Goal: Information Seeking & Learning: Check status

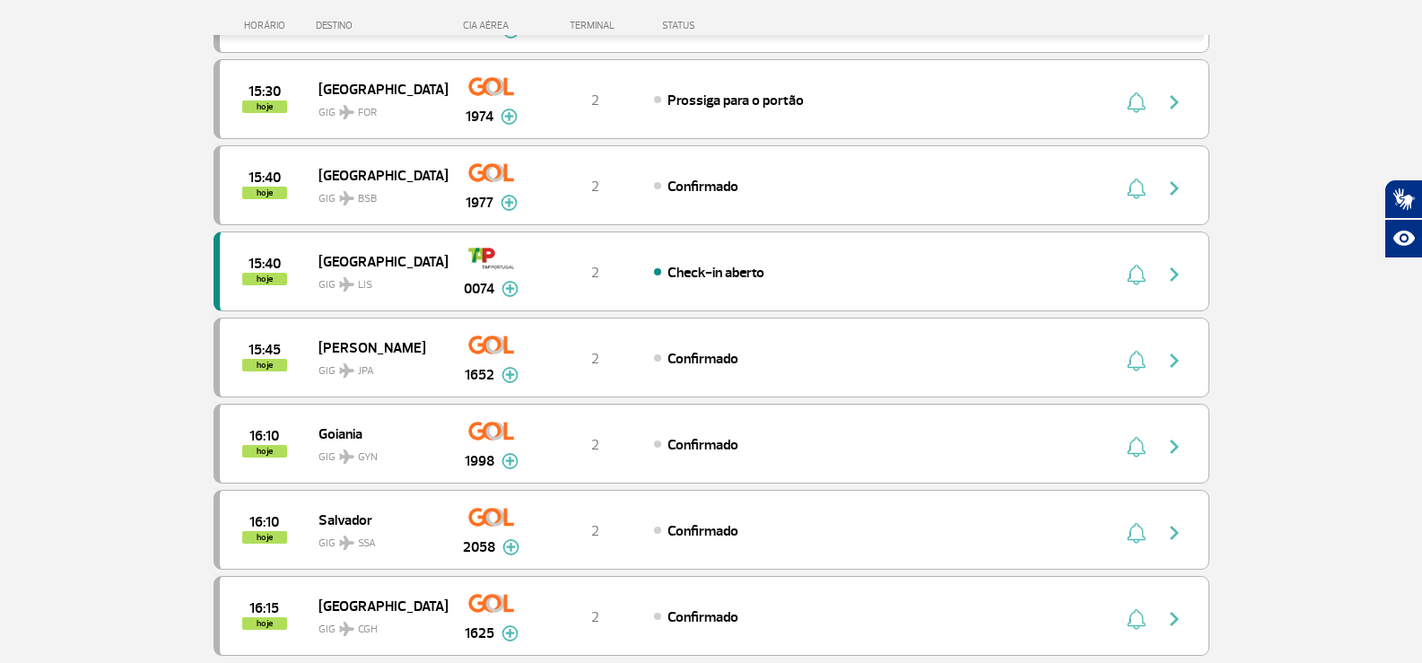
scroll to position [1525, 0]
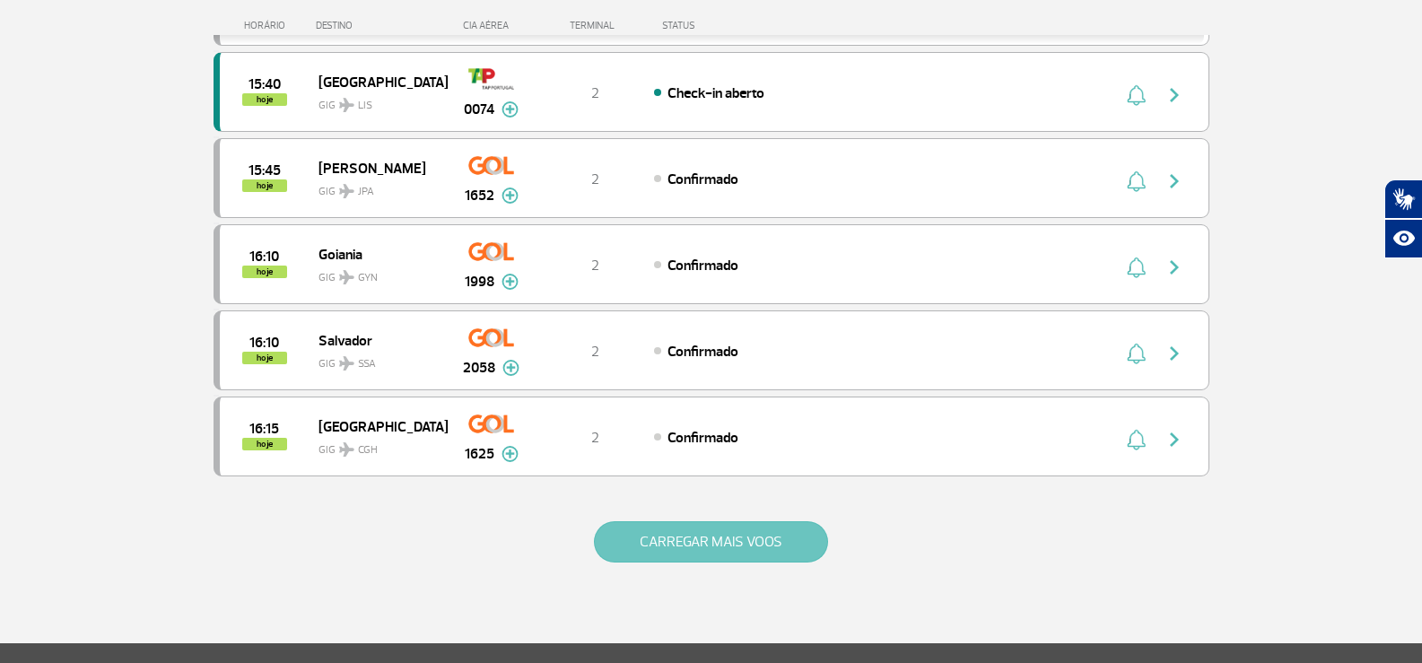
click at [699, 535] on button "CARREGAR MAIS VOOS" at bounding box center [711, 541] width 234 height 41
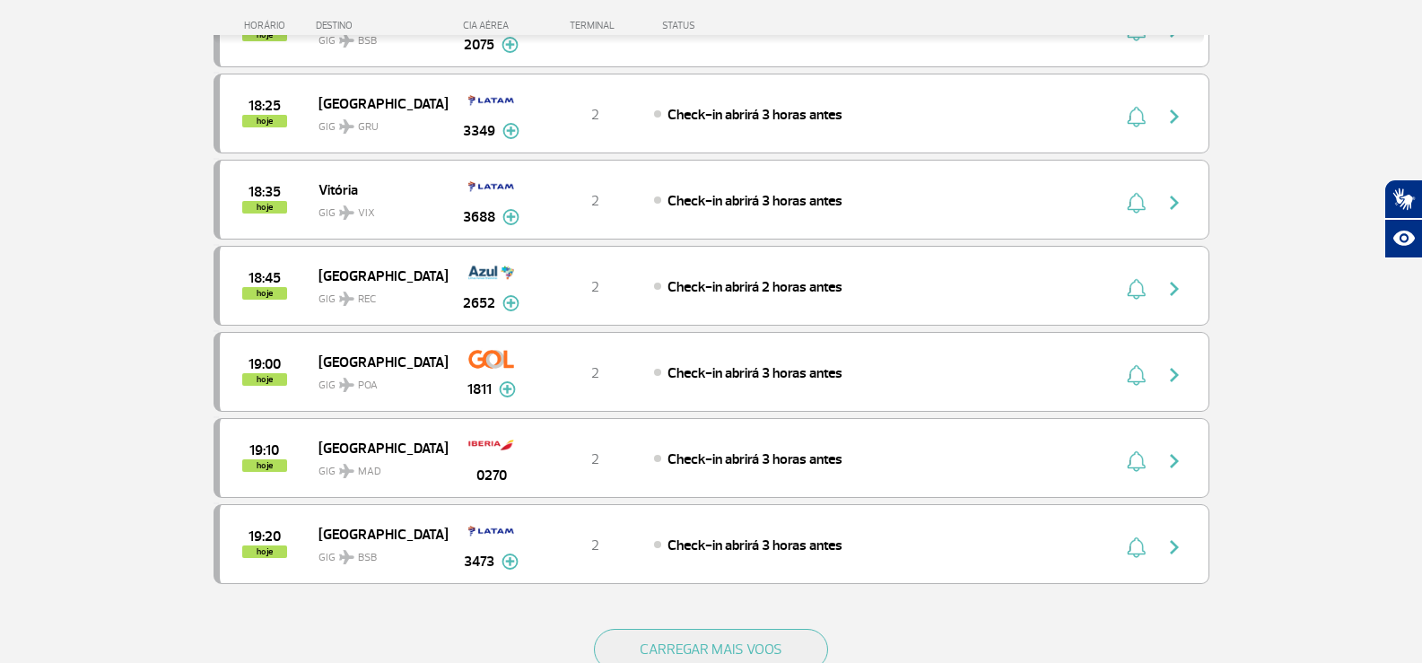
scroll to position [3319, 0]
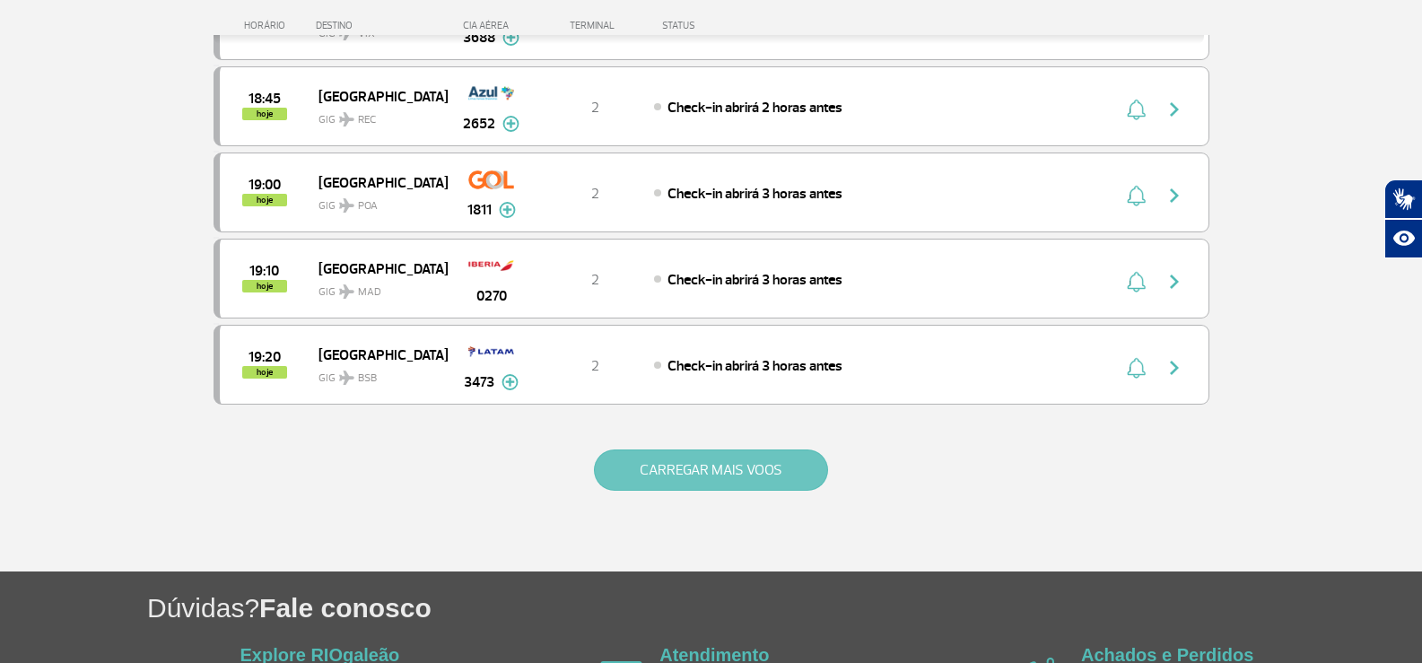
click at [684, 476] on button "CARREGAR MAIS VOOS" at bounding box center [711, 469] width 234 height 41
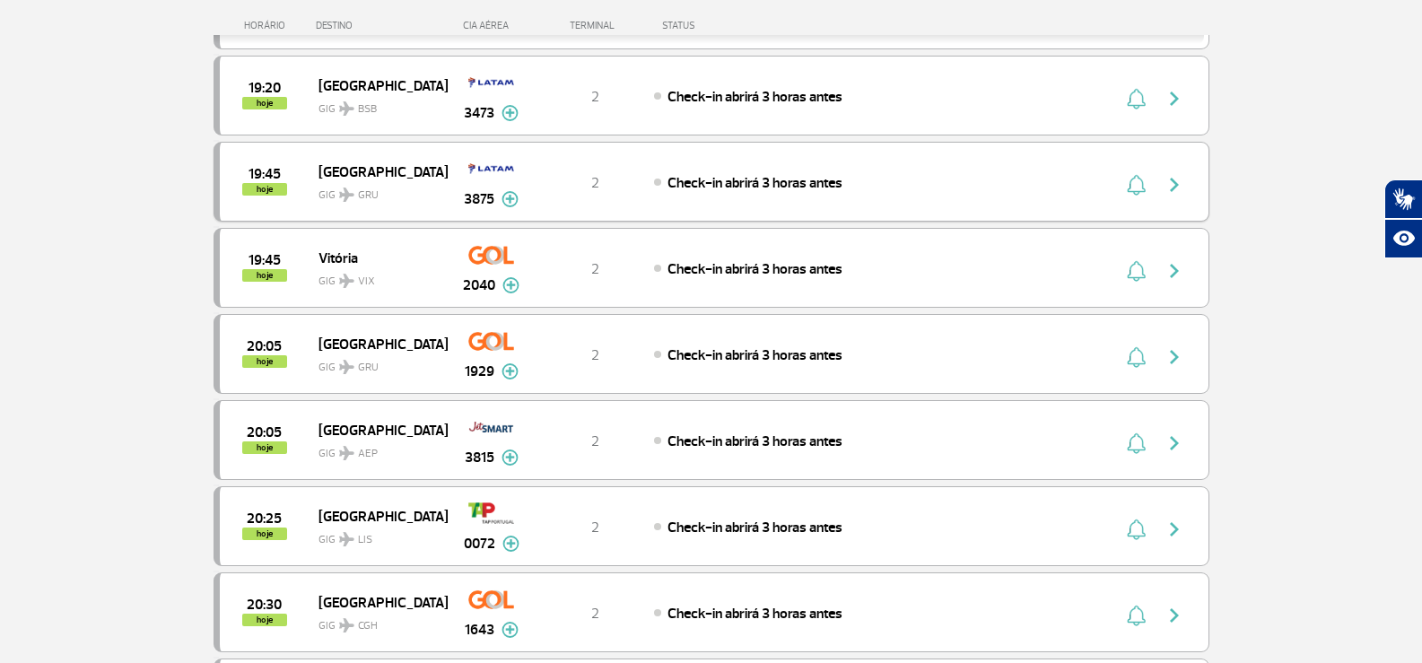
scroll to position [3677, 0]
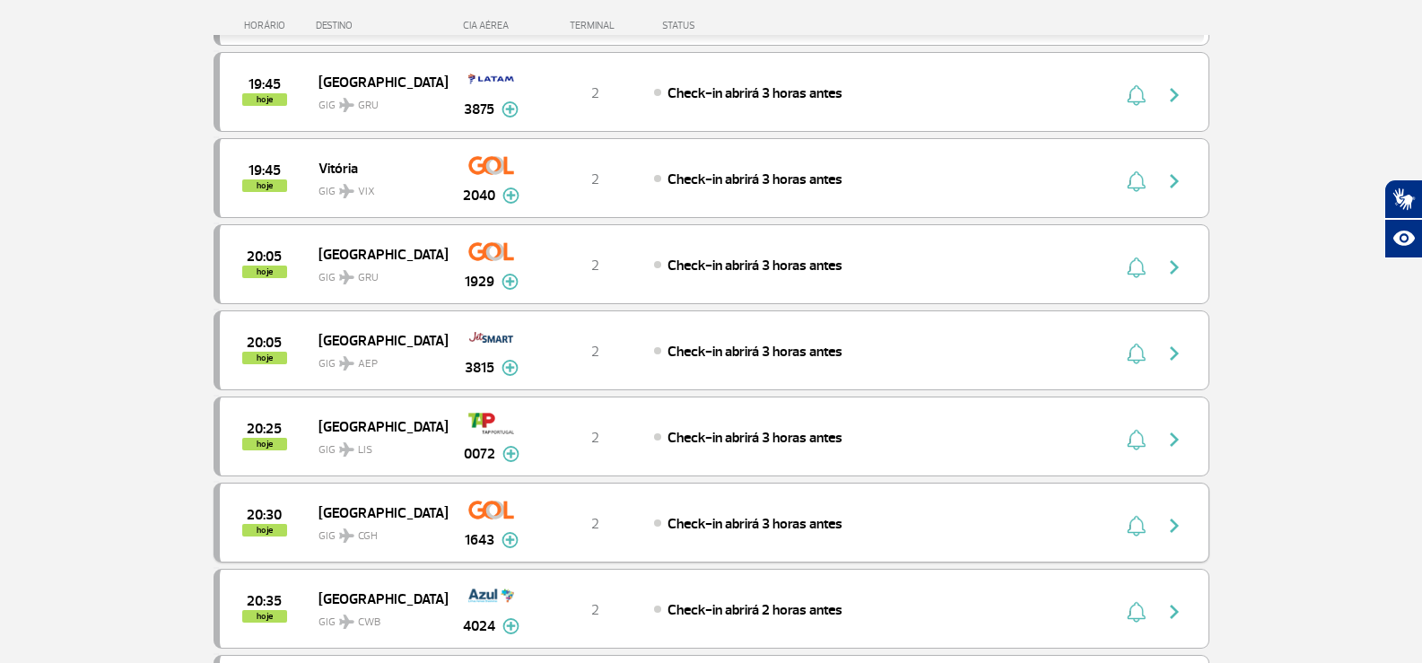
drag, startPoint x: 857, startPoint y: 525, endPoint x: 231, endPoint y: 502, distance: 626.4
click at [231, 502] on div "20:30 hoje São Paulo GIG CGH 1643 2 Check-in abrirá 3 horas antes Parcerias: Ai…" at bounding box center [711, 523] width 996 height 80
copy div "20:30 hoje São Paulo GIG CGH 1643 2 Check-in abrirá 3 horas antes"
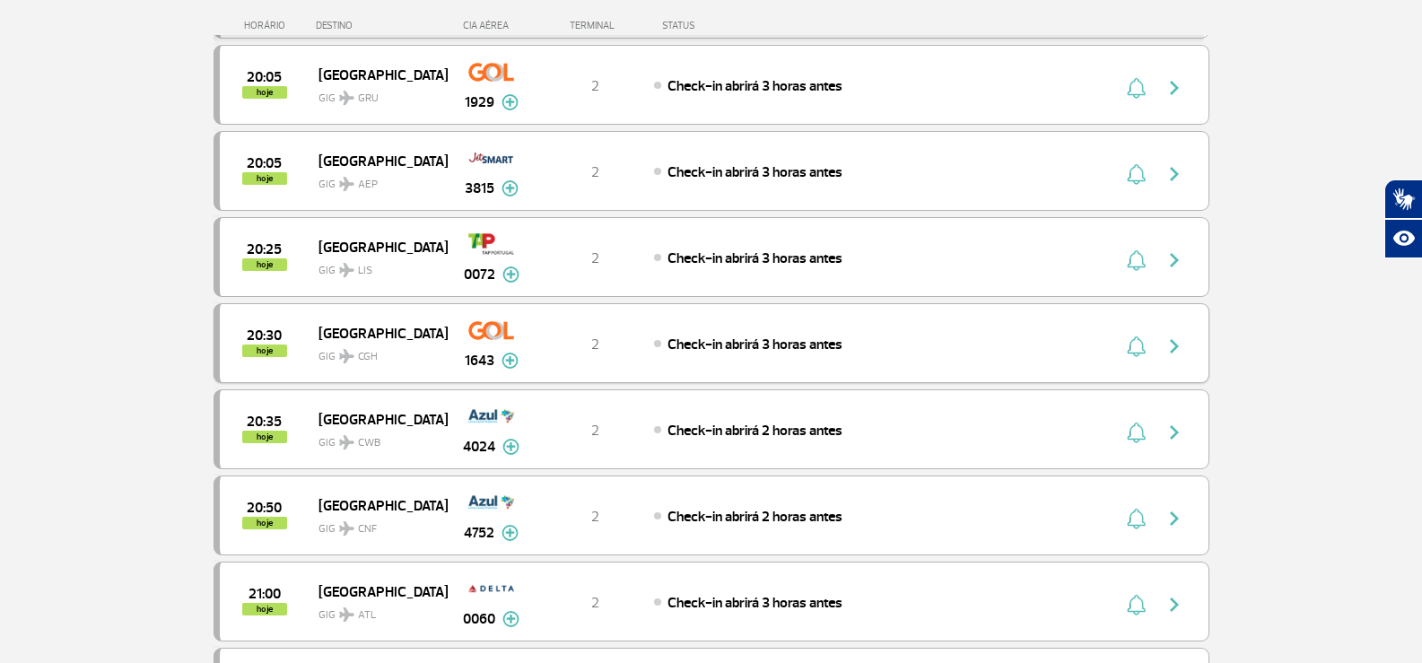
click at [992, 338] on div "Check-in abrirá 3 horas antes" at bounding box center [852, 344] width 396 height 20
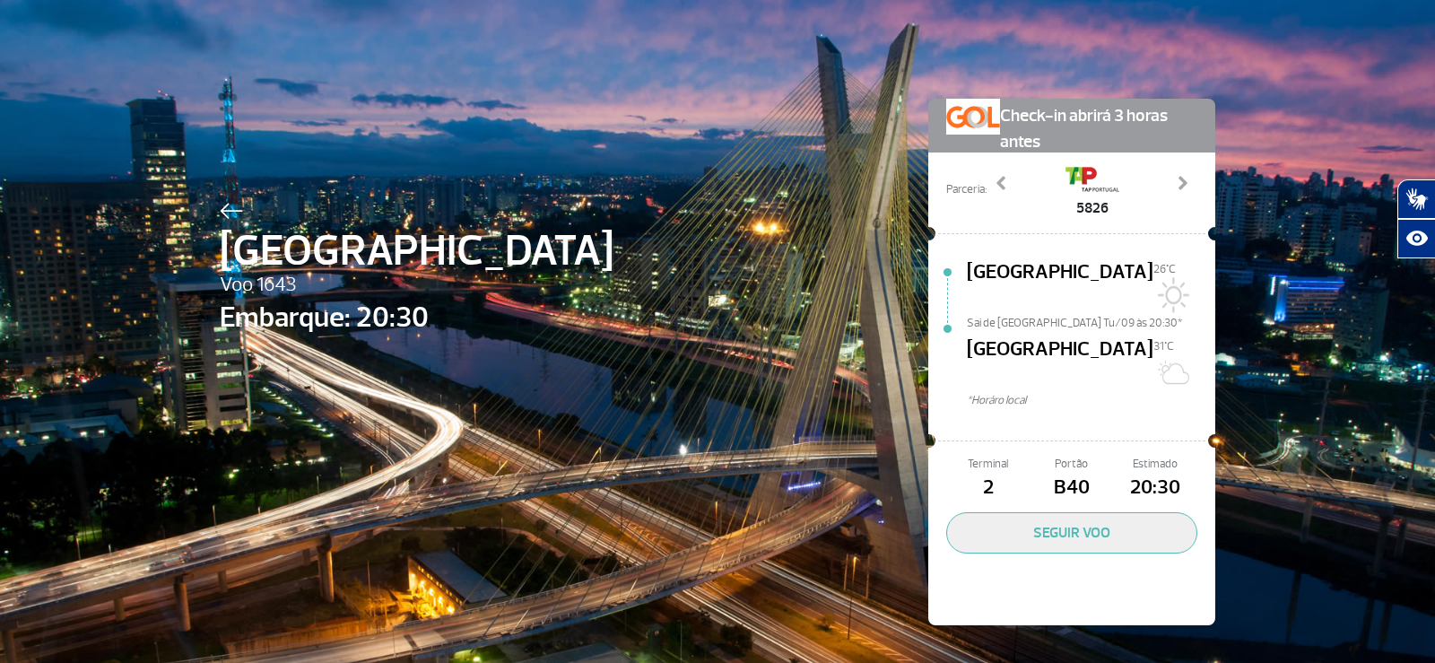
click at [391, 245] on span "São Paulo" at bounding box center [417, 251] width 394 height 65
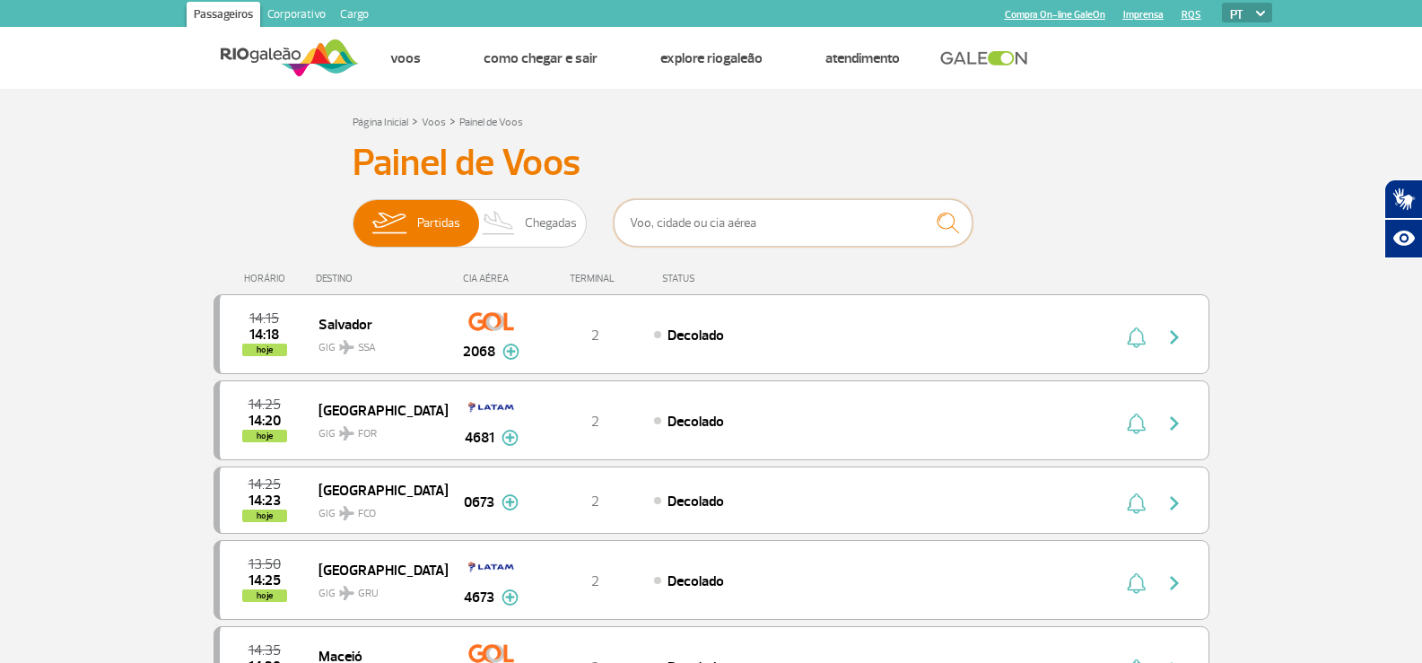
click at [710, 218] on input "text" at bounding box center [792, 223] width 359 height 48
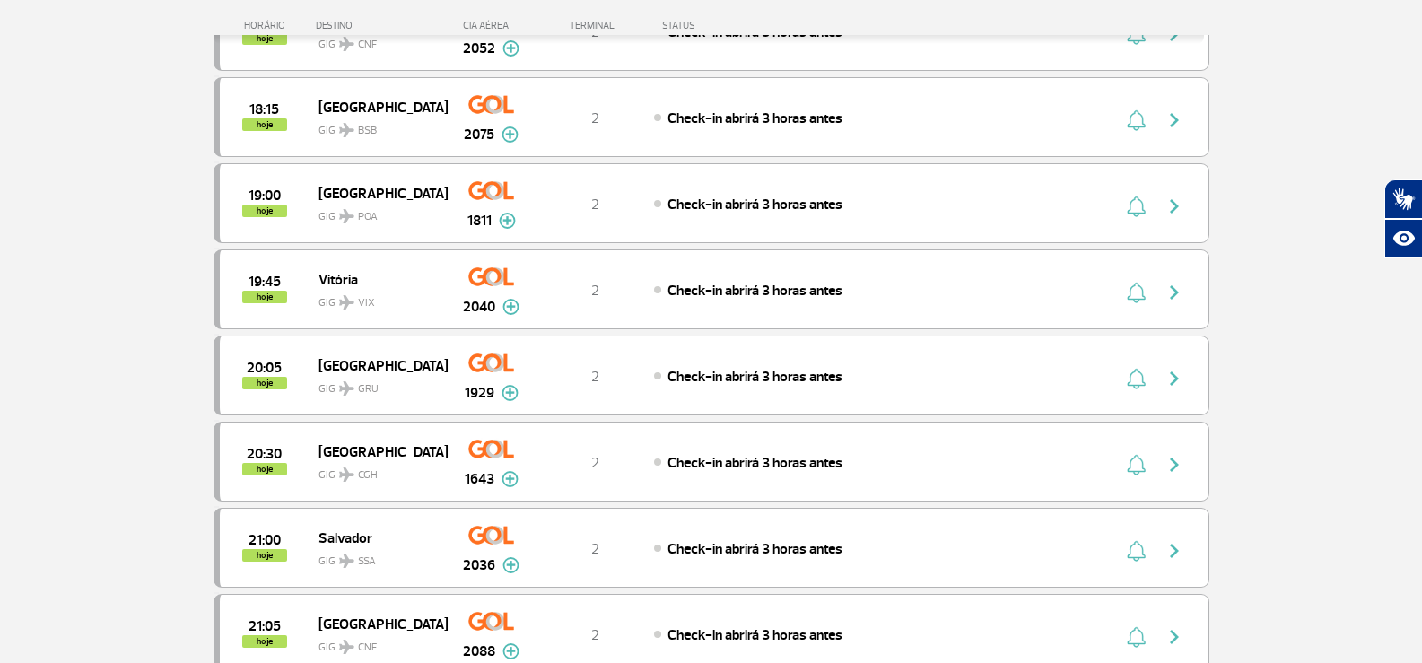
scroll to position [1614, 0]
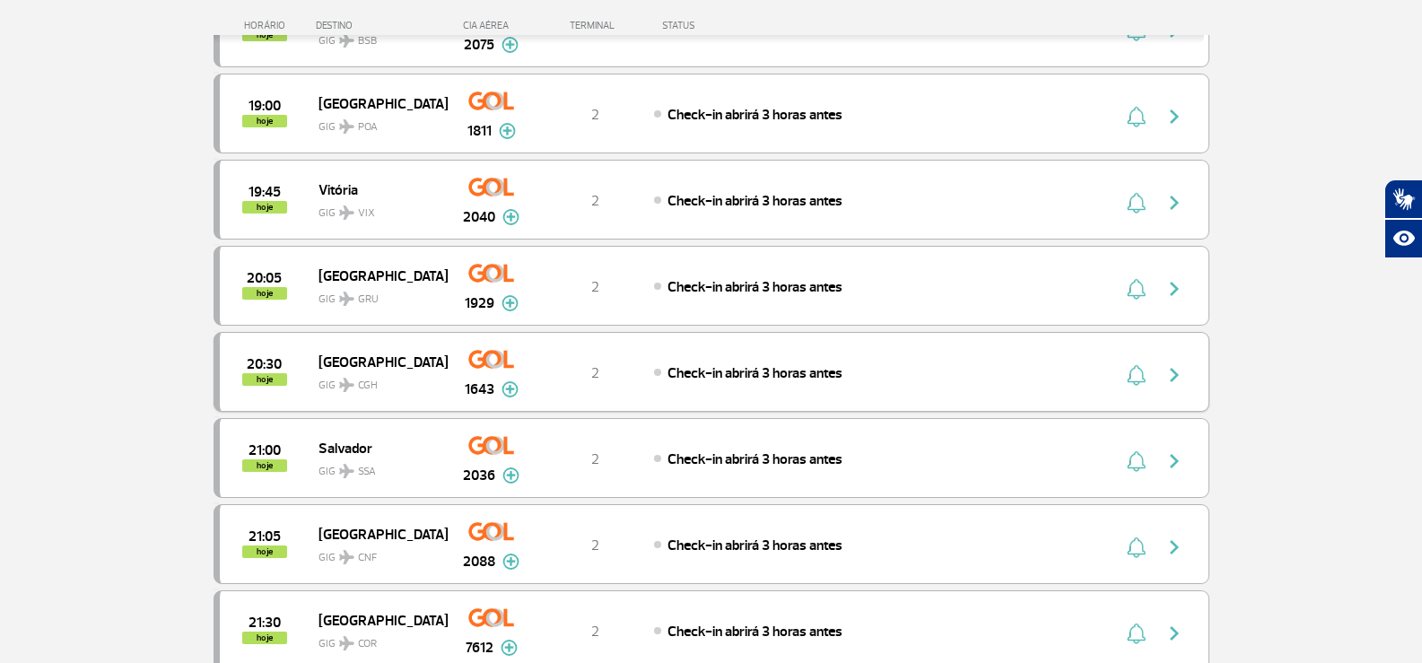
type input "gol"
click at [1174, 376] on img "button" at bounding box center [1174, 375] width 22 height 22
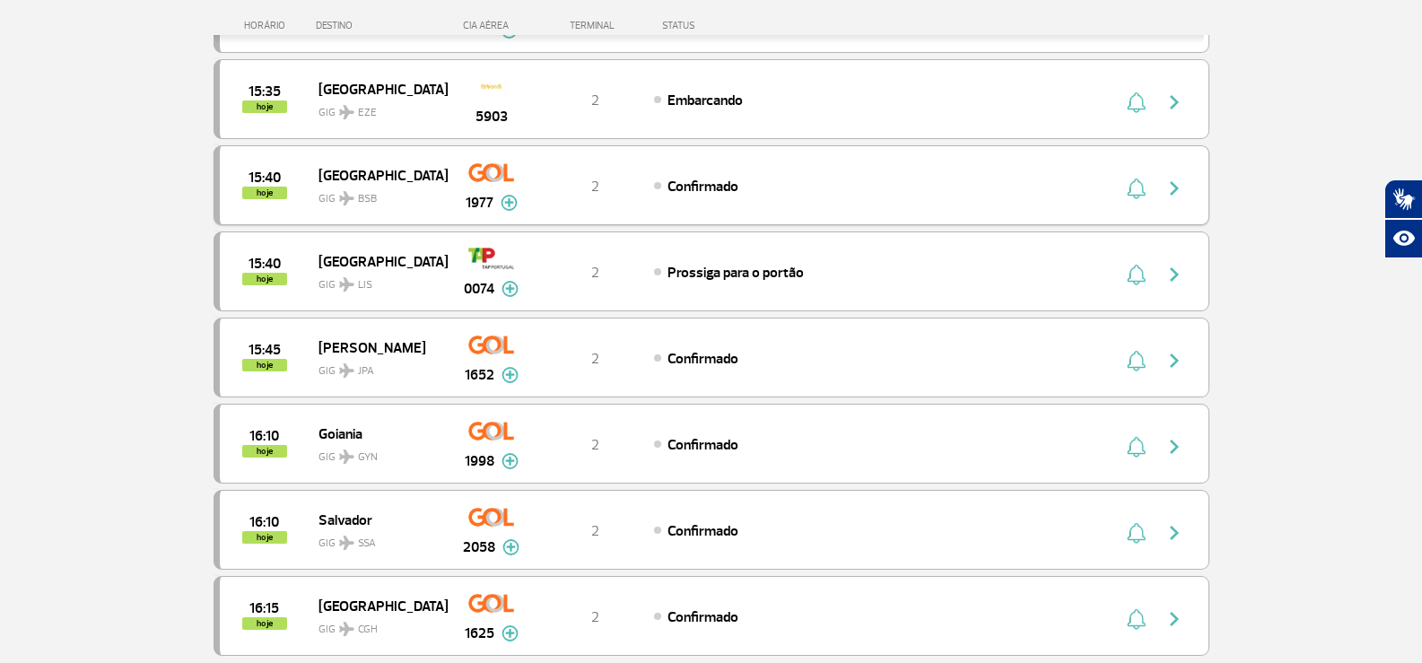
scroll to position [1525, 0]
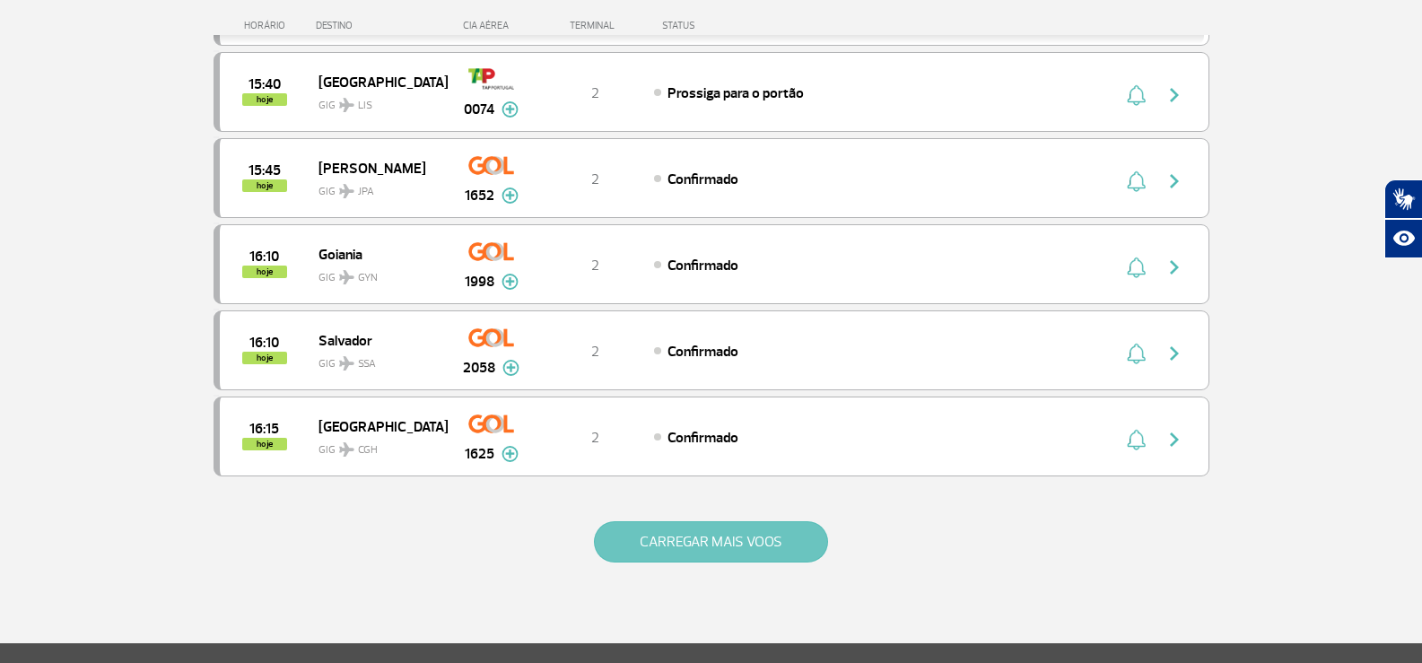
click at [726, 552] on button "CARREGAR MAIS VOOS" at bounding box center [711, 541] width 234 height 41
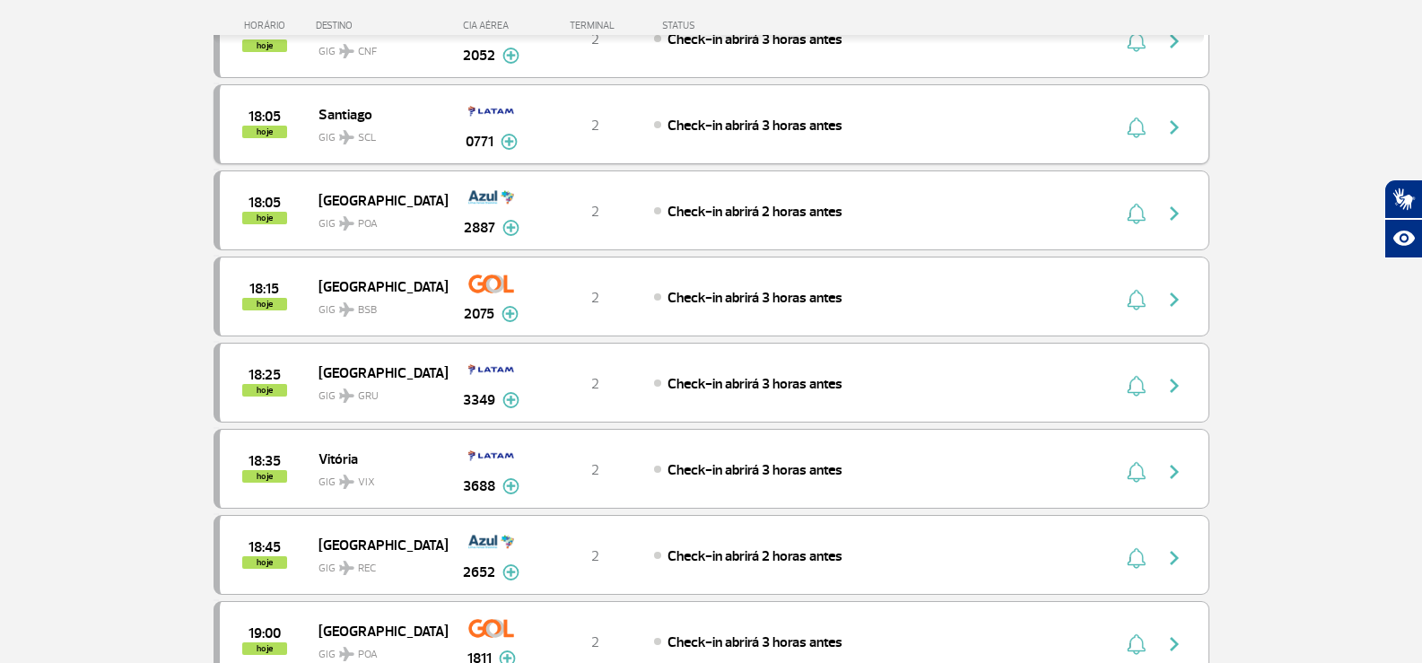
scroll to position [3229, 0]
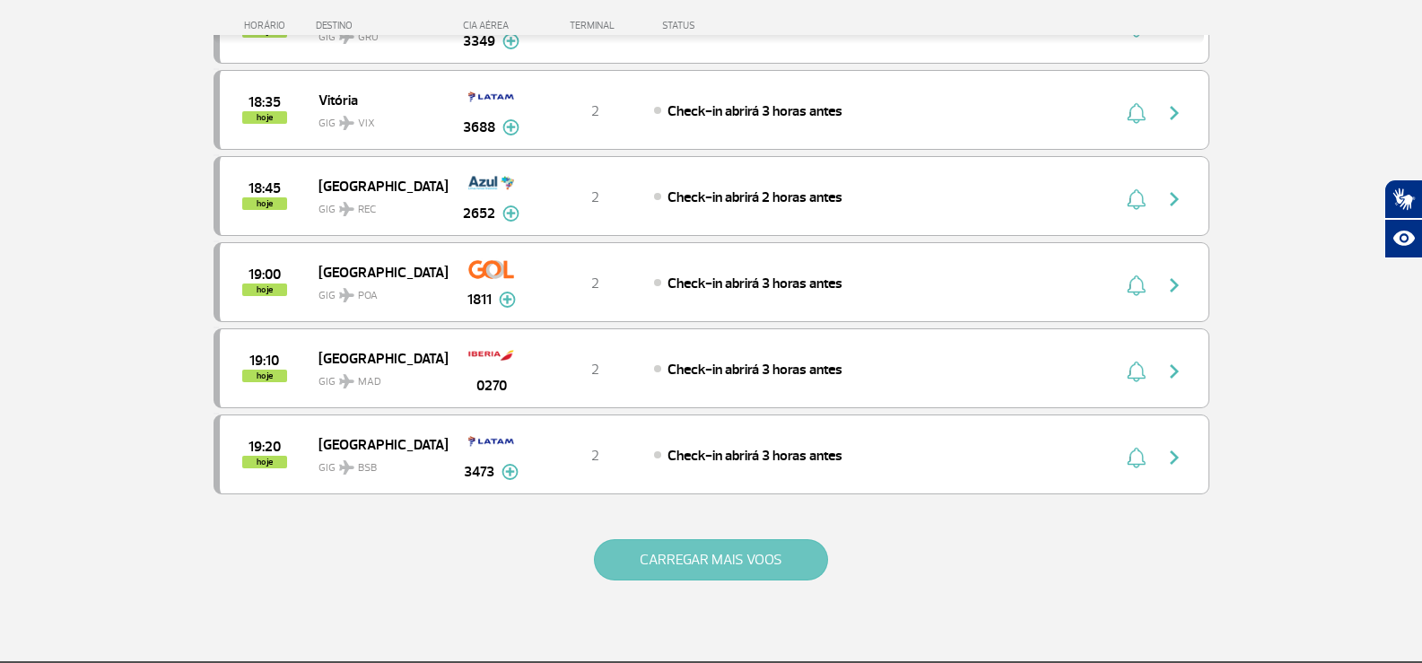
click at [744, 550] on button "CARREGAR MAIS VOOS" at bounding box center [711, 559] width 234 height 41
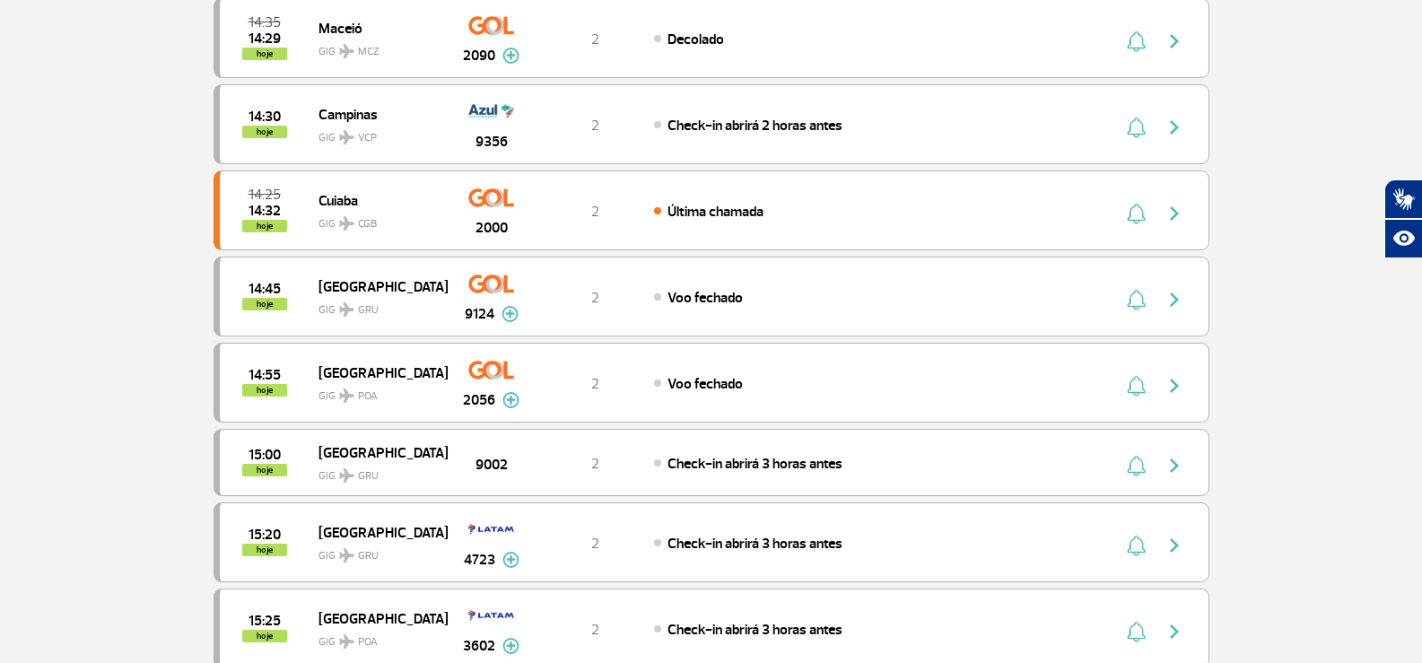
scroll to position [90, 0]
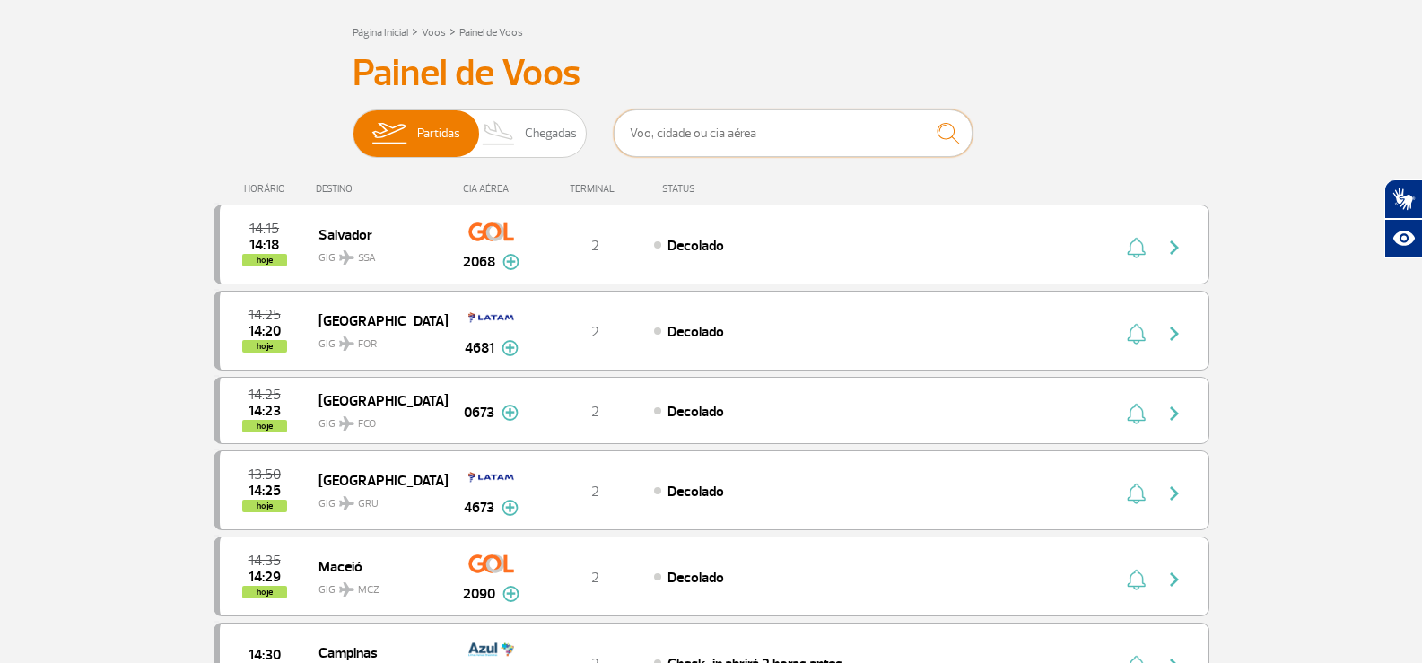
click at [735, 136] on input "text" at bounding box center [792, 133] width 359 height 48
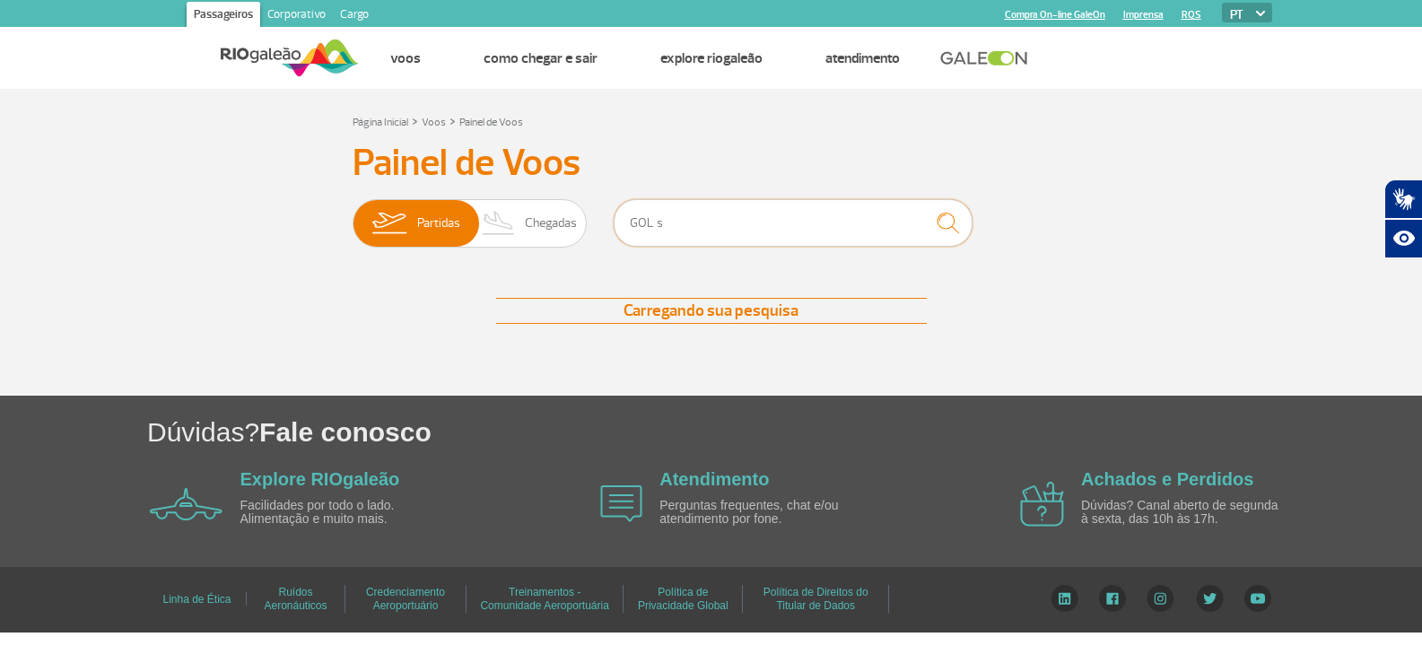
scroll to position [0, 0]
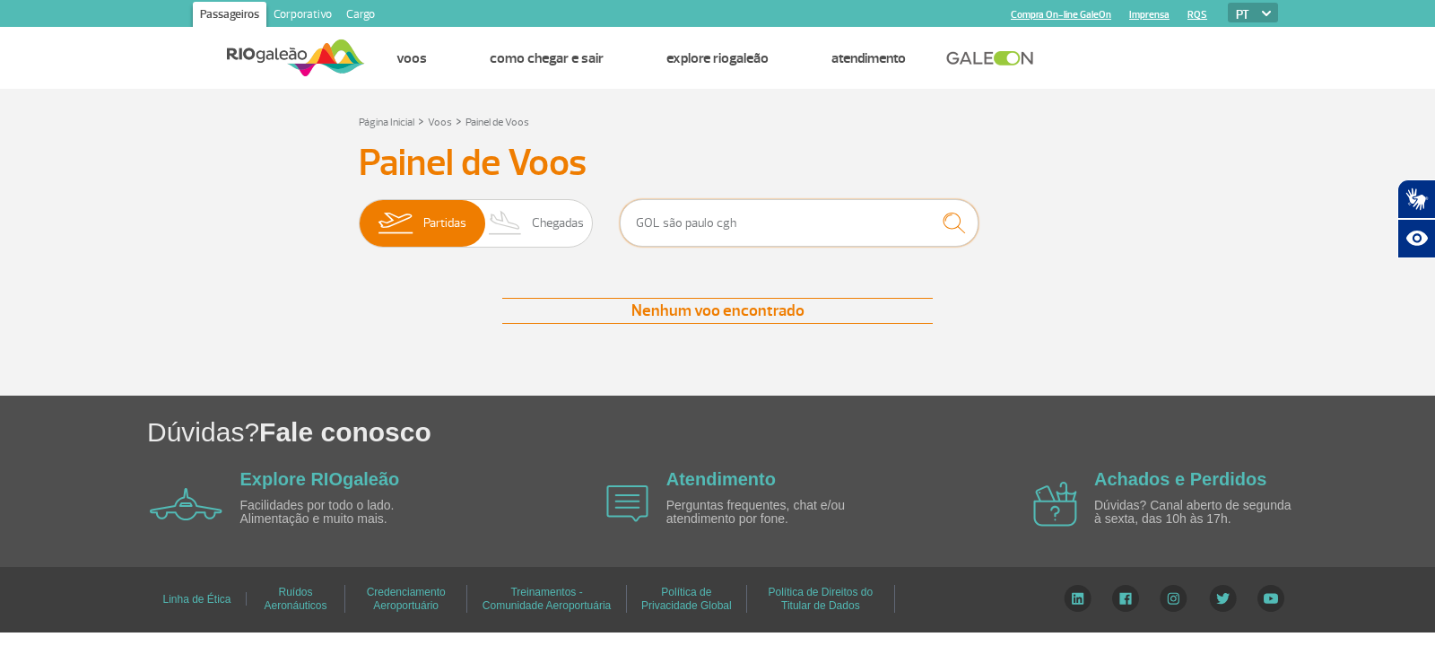
drag, startPoint x: 746, startPoint y: 222, endPoint x: 711, endPoint y: 221, distance: 35.0
click at [711, 221] on input "GOL são paulo cgh" at bounding box center [799, 223] width 359 height 48
click at [953, 217] on img "submit" at bounding box center [954, 222] width 39 height 37
drag, startPoint x: 747, startPoint y: 222, endPoint x: 663, endPoint y: 219, distance: 84.4
click at [663, 219] on input "GOL são paulo" at bounding box center [799, 223] width 359 height 48
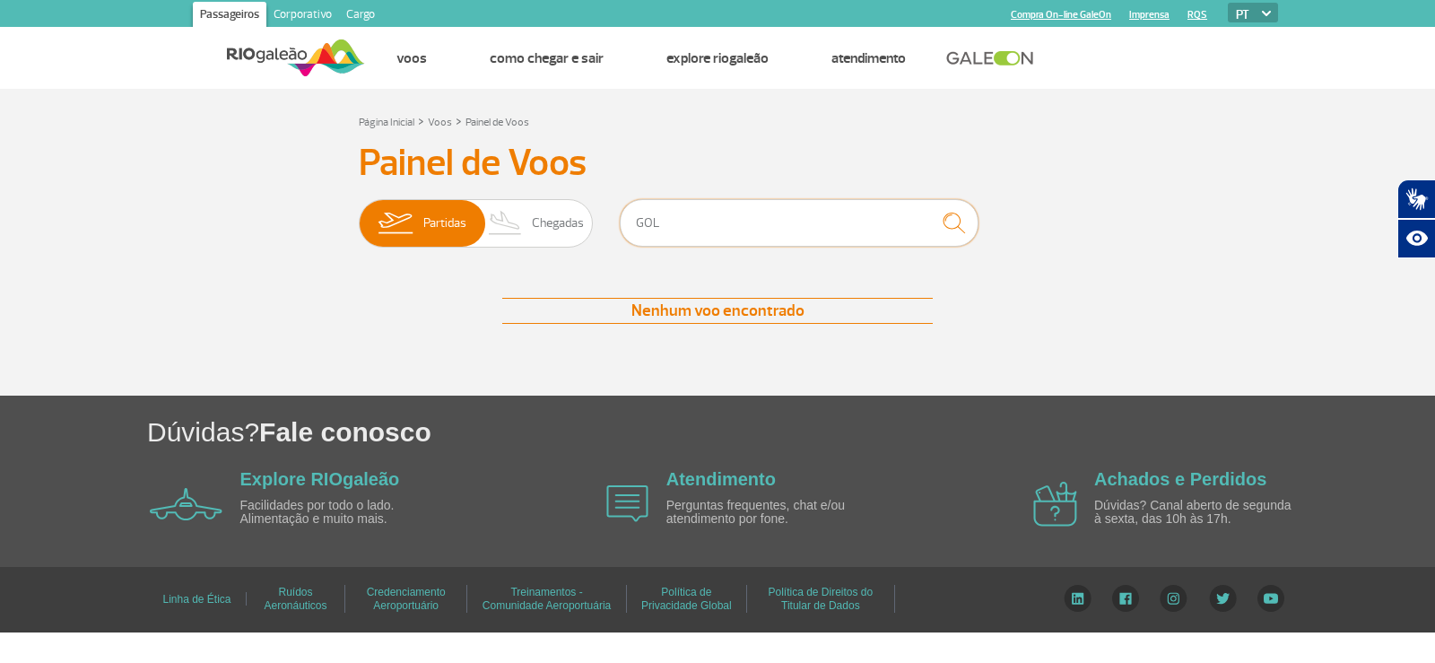
type input "GOL"
click at [950, 217] on img "submit" at bounding box center [954, 222] width 39 height 37
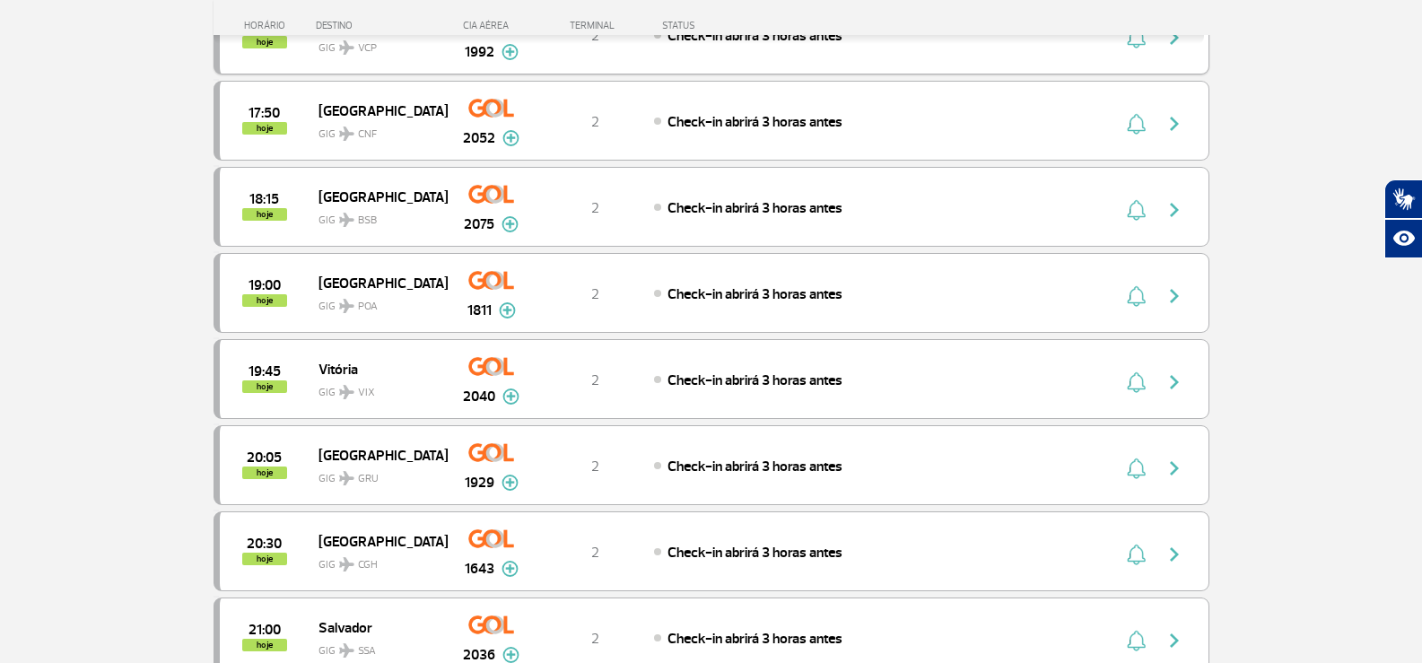
scroll to position [1525, 0]
